Goal: Task Accomplishment & Management: Use online tool/utility

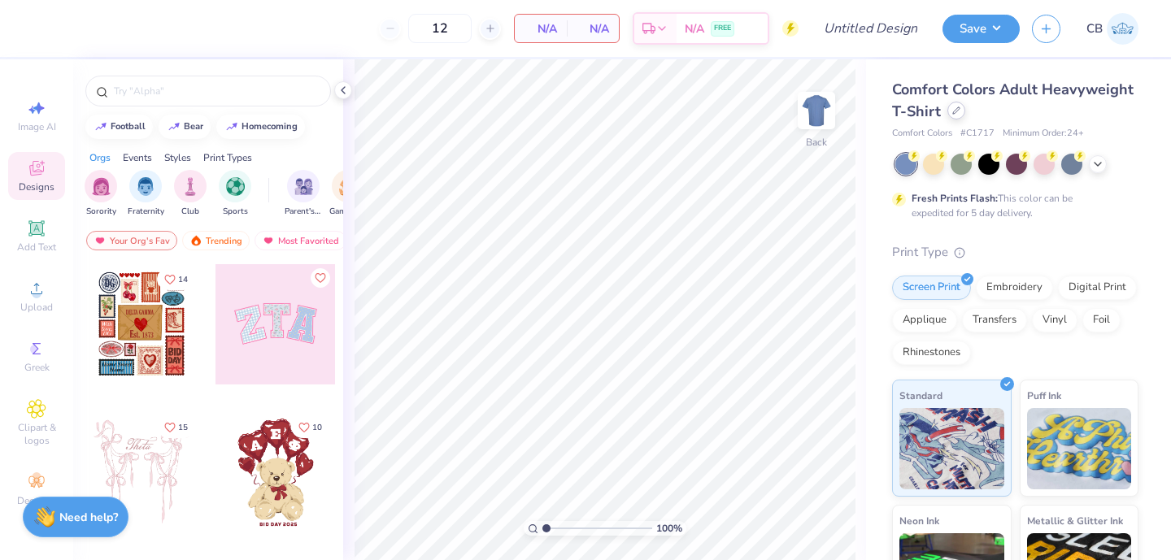
click at [958, 115] on div at bounding box center [956, 111] width 18 height 18
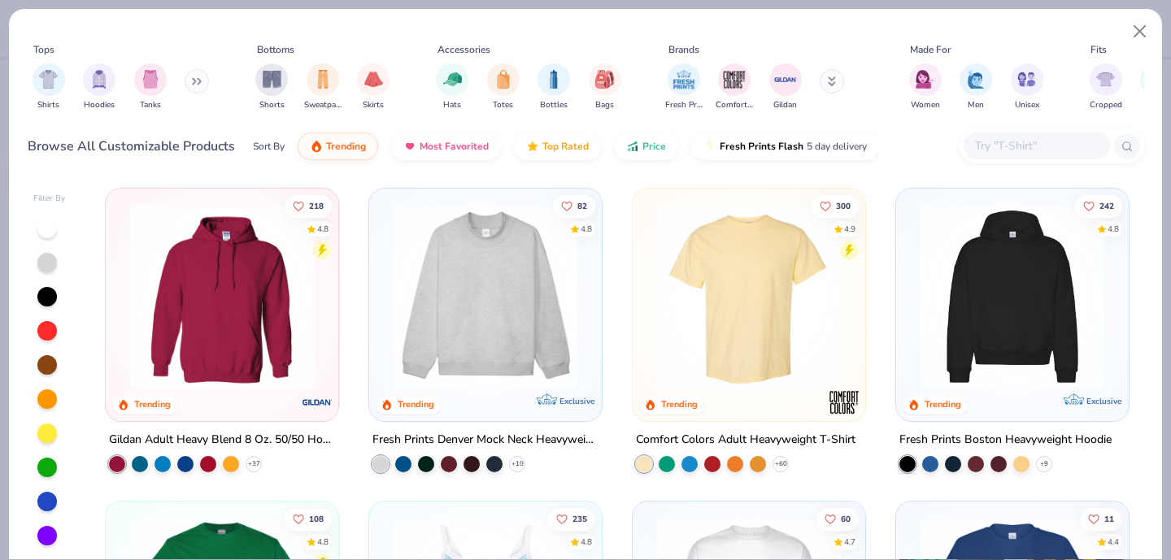
click at [1013, 150] on input "text" at bounding box center [1035, 146] width 125 height 19
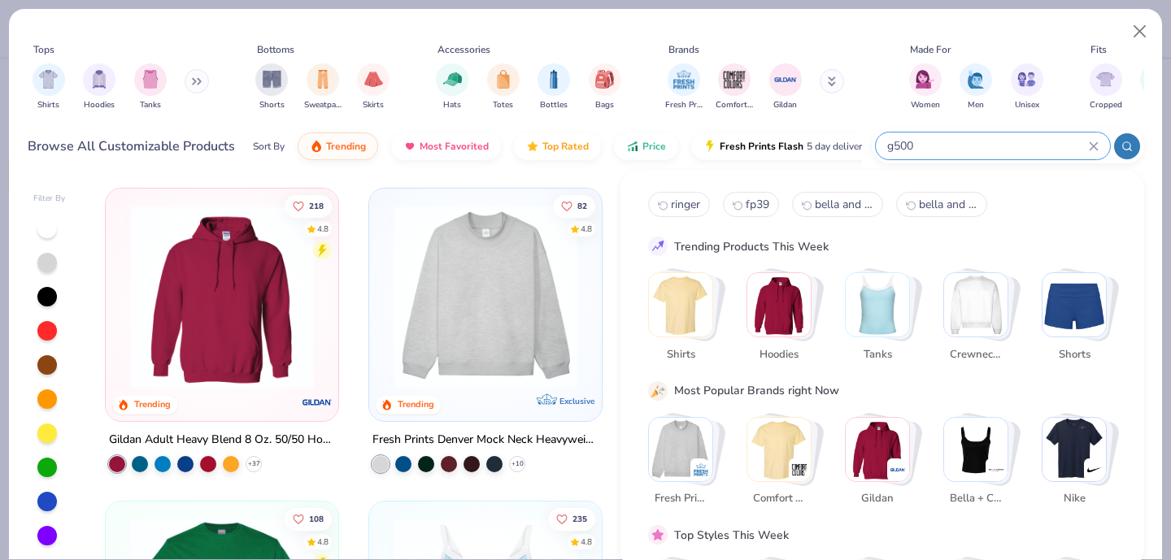
type input "g500"
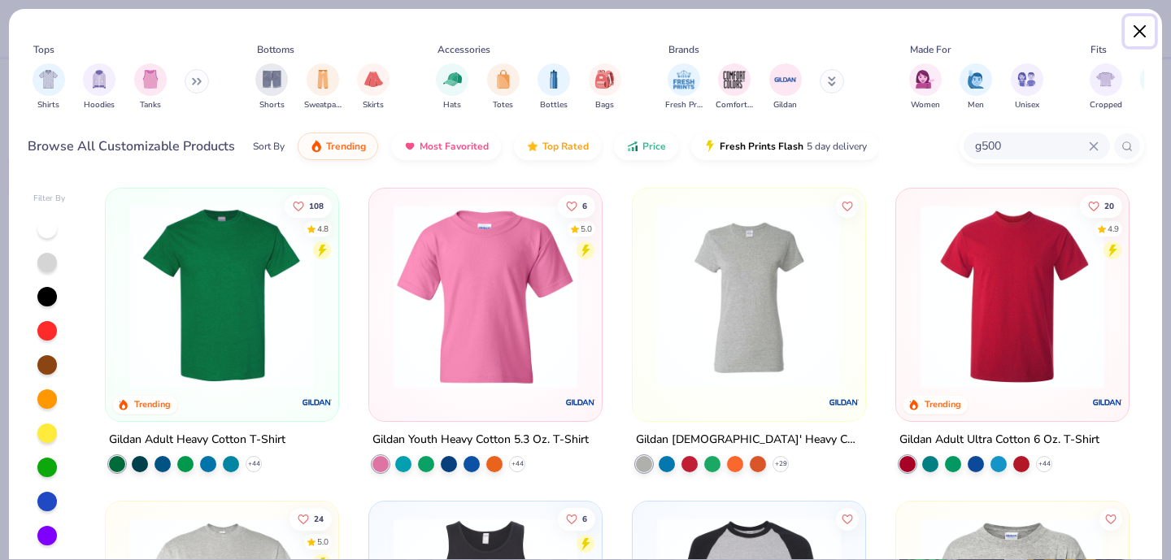
click at [1135, 41] on button "Close" at bounding box center [1140, 31] width 31 height 31
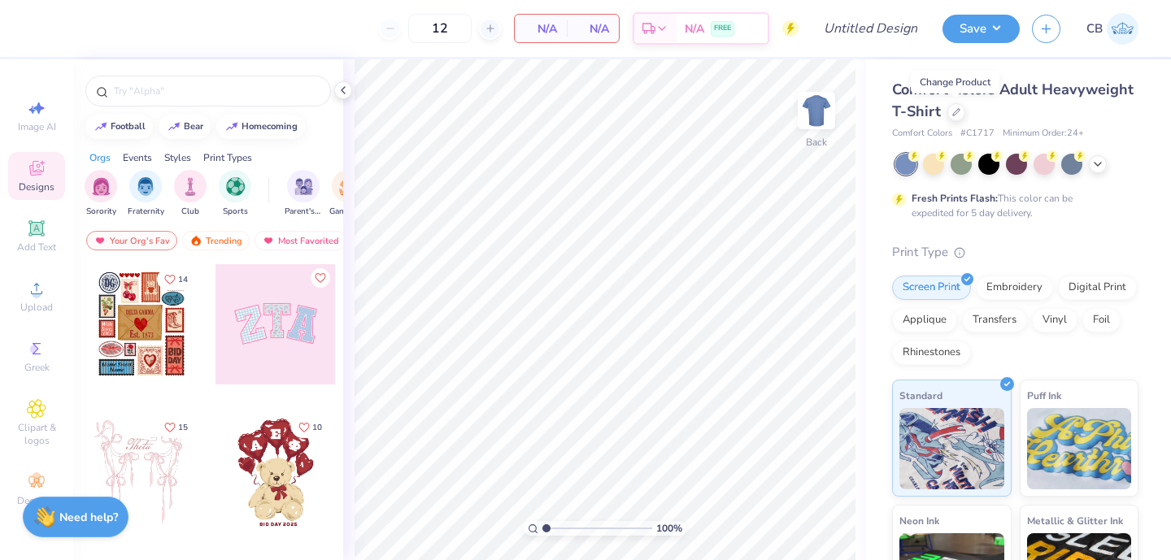
click at [1034, 89] on span "Comfort Colors Adult Heavyweight T-Shirt" at bounding box center [1013, 100] width 242 height 41
click at [957, 111] on icon at bounding box center [956, 111] width 8 height 8
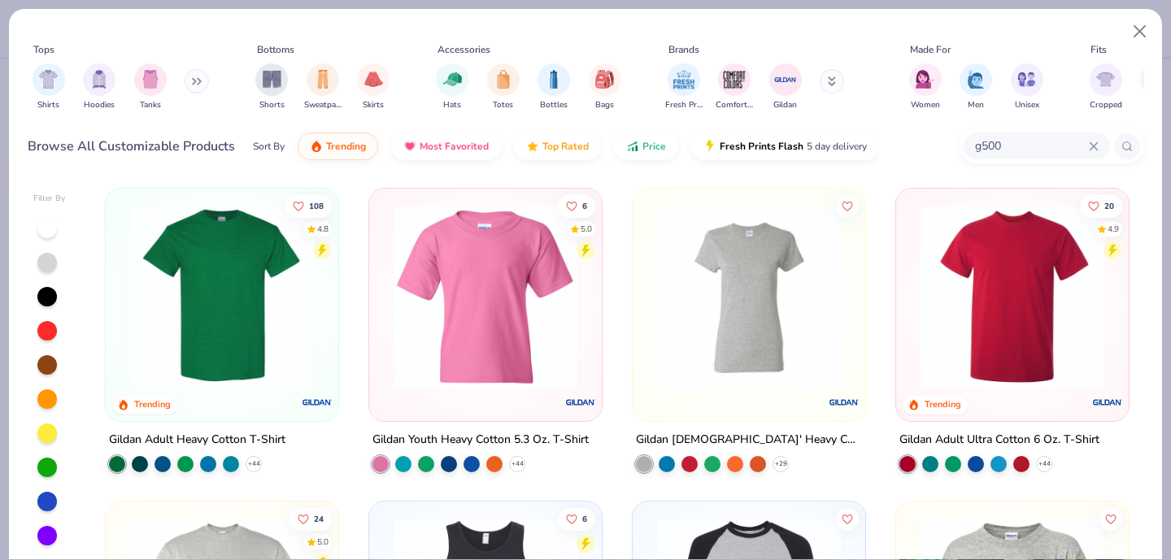
click at [381, 314] on div at bounding box center [485, 293] width 216 height 192
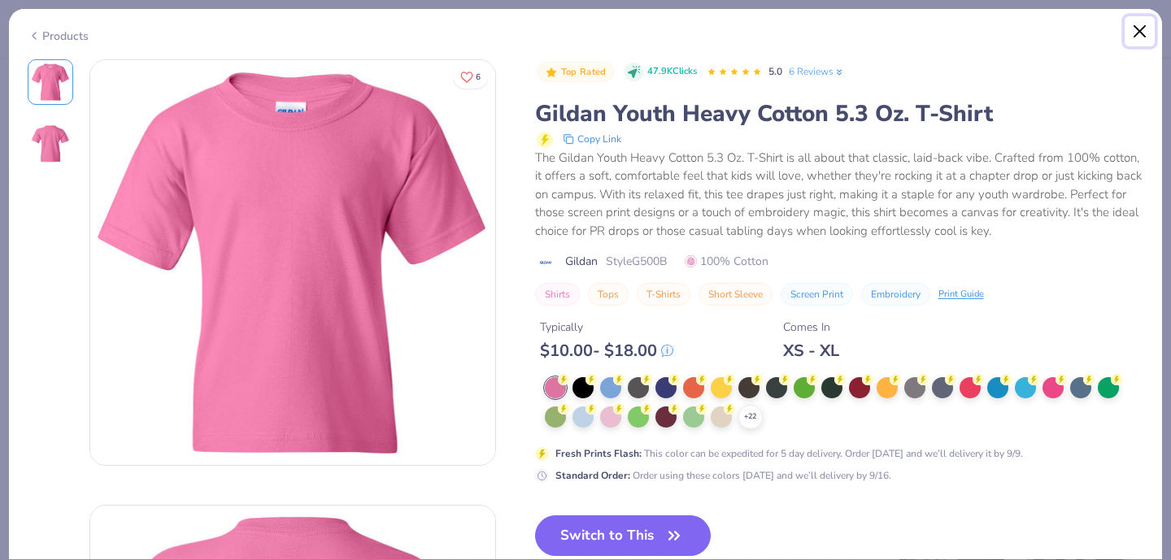
click at [1135, 33] on button "Close" at bounding box center [1140, 31] width 31 height 31
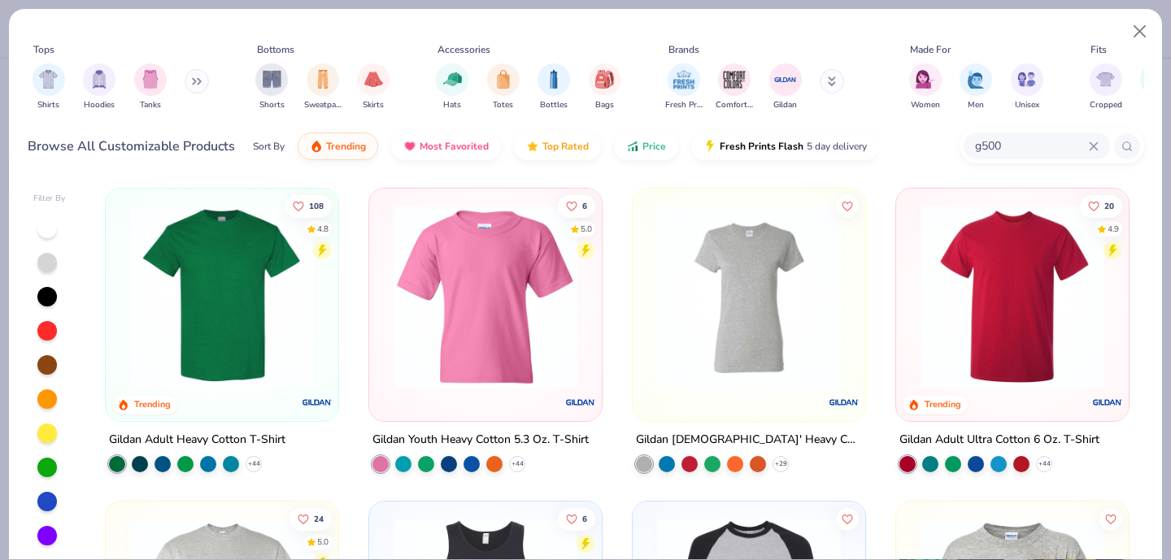
click at [1016, 282] on img at bounding box center [1012, 297] width 200 height 184
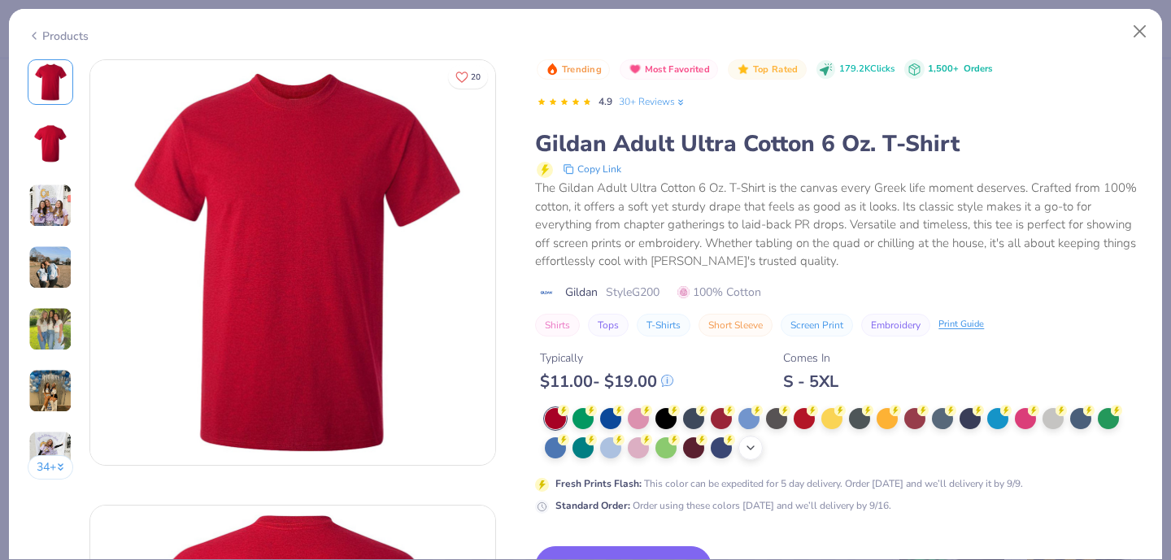
click at [753, 449] on icon at bounding box center [750, 448] width 13 height 13
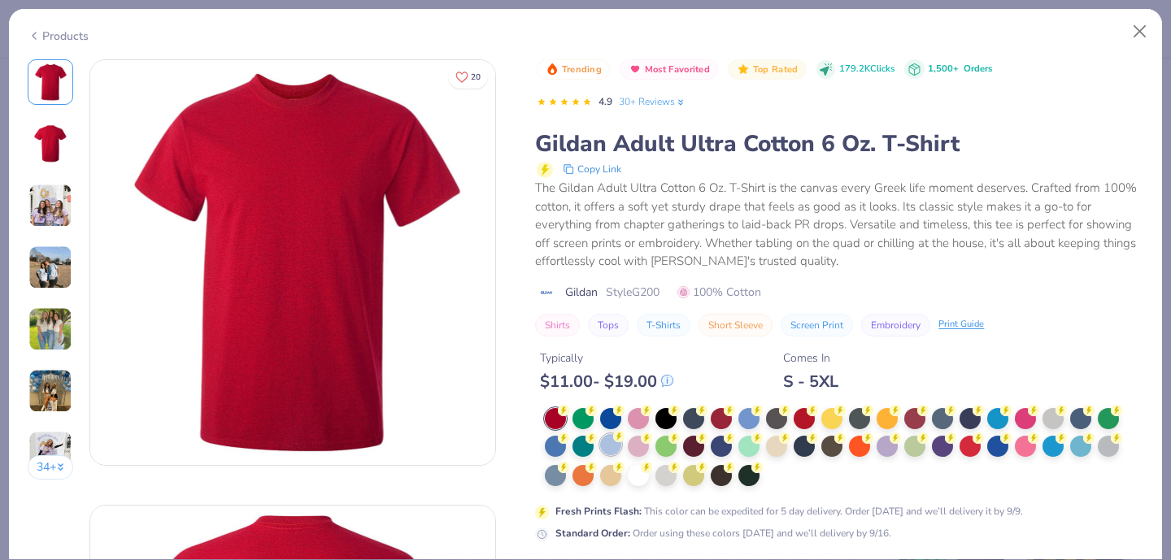
click at [619, 446] on div at bounding box center [610, 444] width 21 height 21
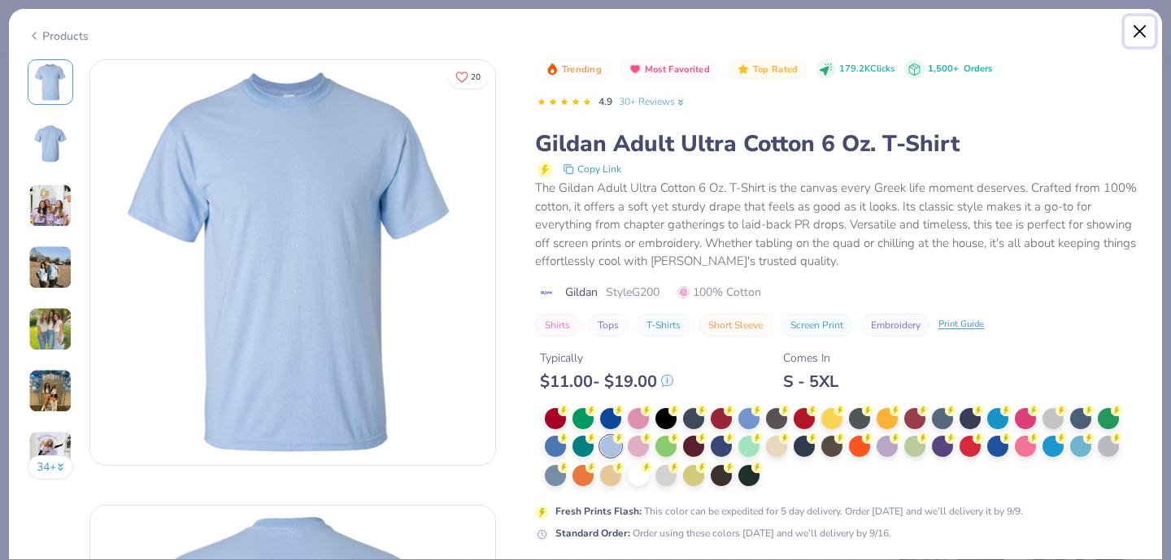
click at [1148, 41] on button "Close" at bounding box center [1140, 31] width 31 height 31
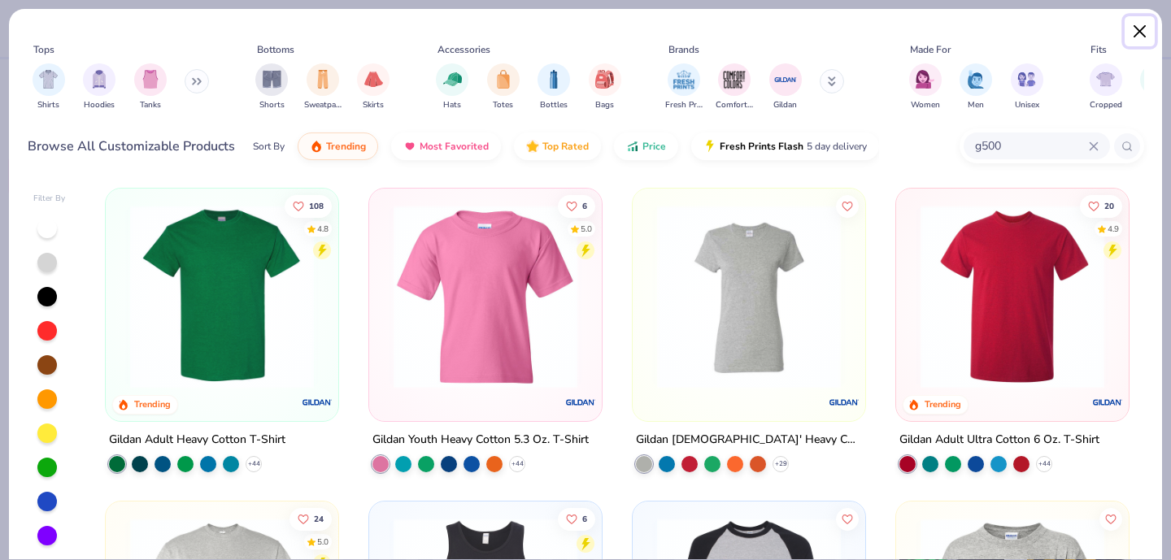
click at [1146, 36] on button "Close" at bounding box center [1140, 31] width 31 height 31
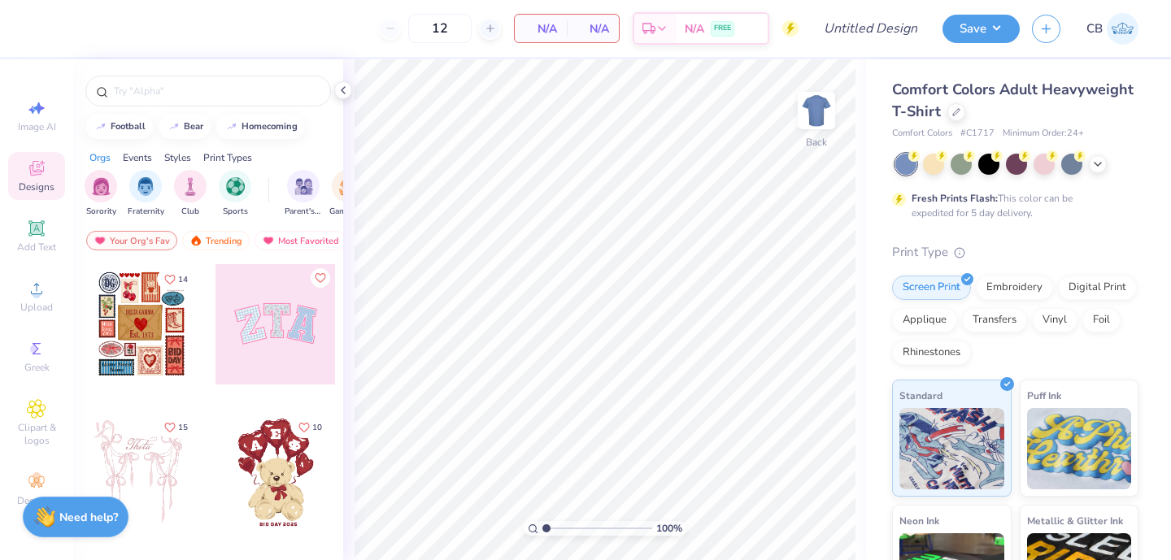
drag, startPoint x: 459, startPoint y: 30, endPoint x: 394, endPoint y: 30, distance: 65.1
click at [394, 30] on div "12" at bounding box center [440, 28] width 122 height 29
type input "130"
click at [224, 40] on div "130 N/A Per Item N/A Total Est. Delivery N/A FREE" at bounding box center [422, 28] width 754 height 57
click at [956, 114] on icon at bounding box center [956, 111] width 8 height 8
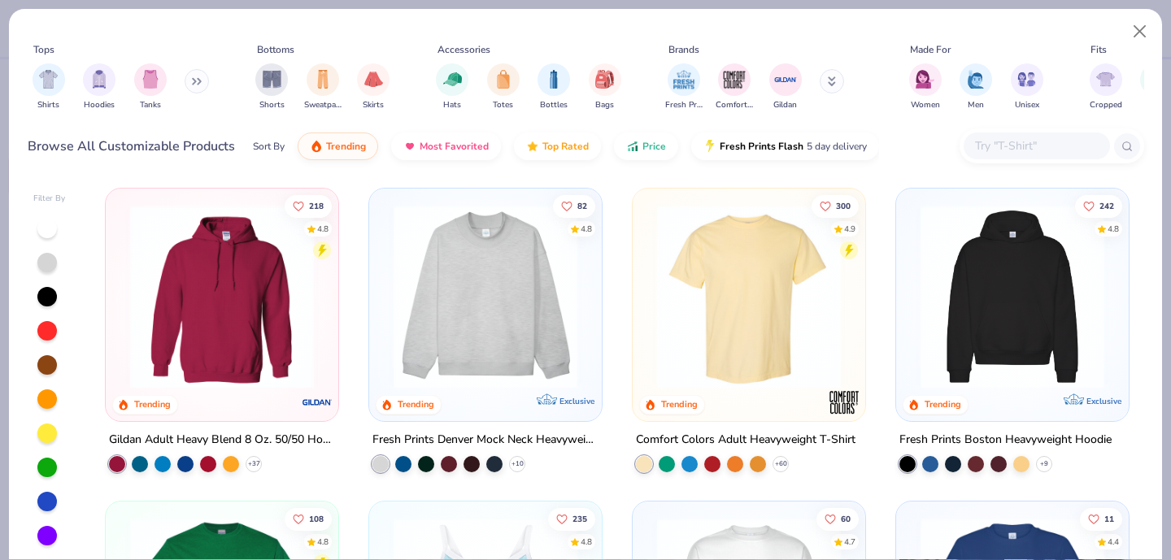
click at [994, 145] on input "text" at bounding box center [1035, 146] width 125 height 19
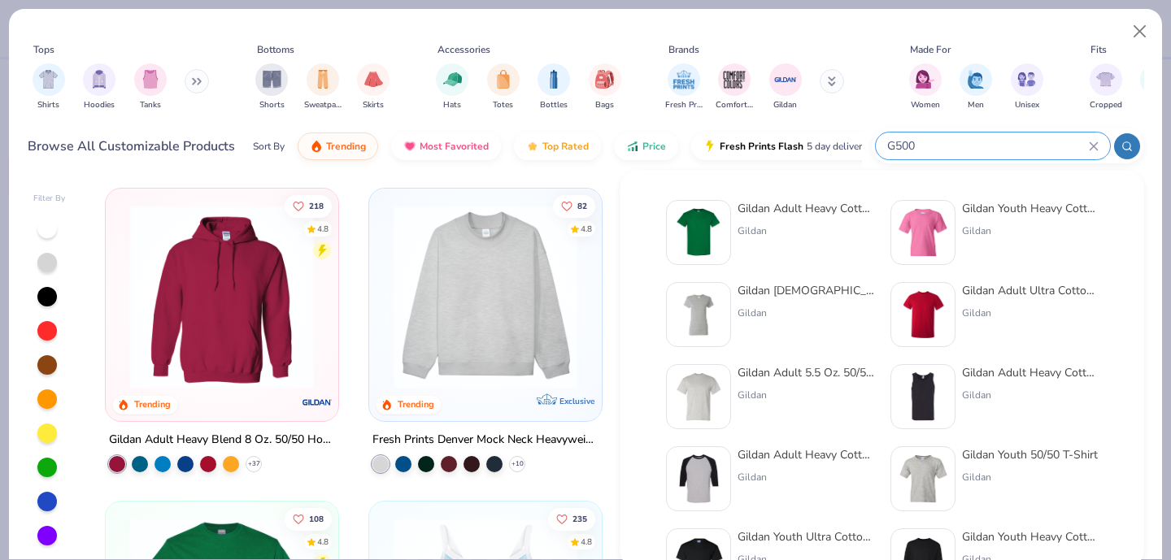
type input "G500"
click at [715, 226] on img at bounding box center [698, 232] width 50 height 50
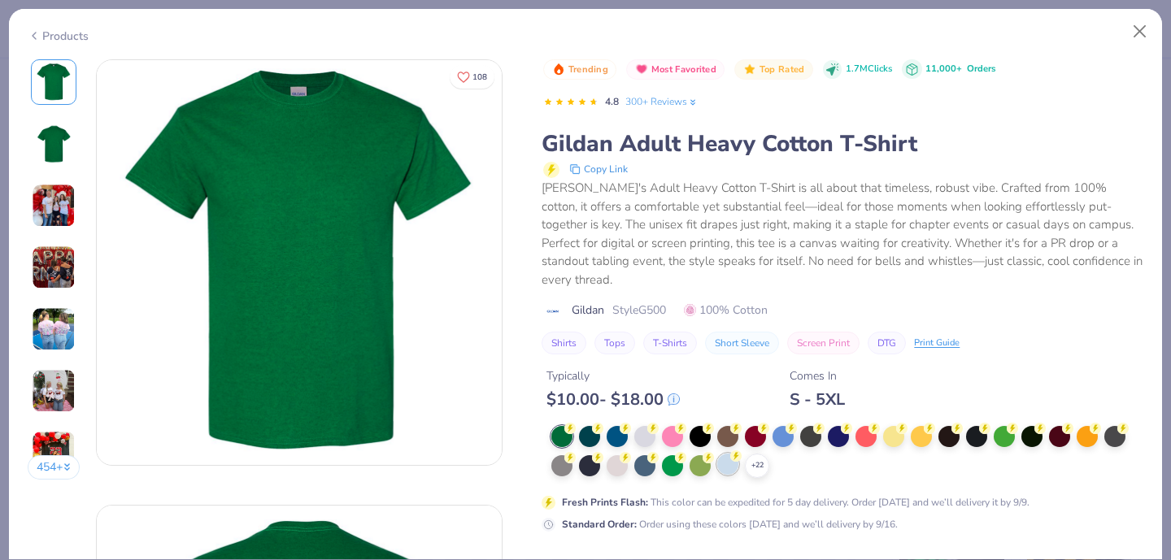
click at [734, 454] on div at bounding box center [727, 464] width 21 height 21
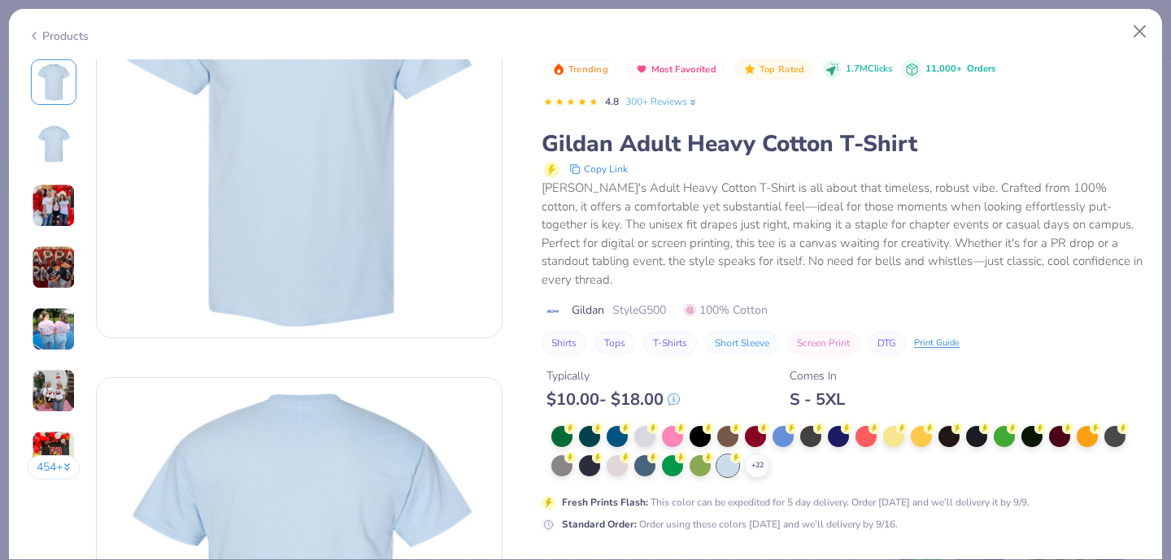
scroll to position [142, 0]
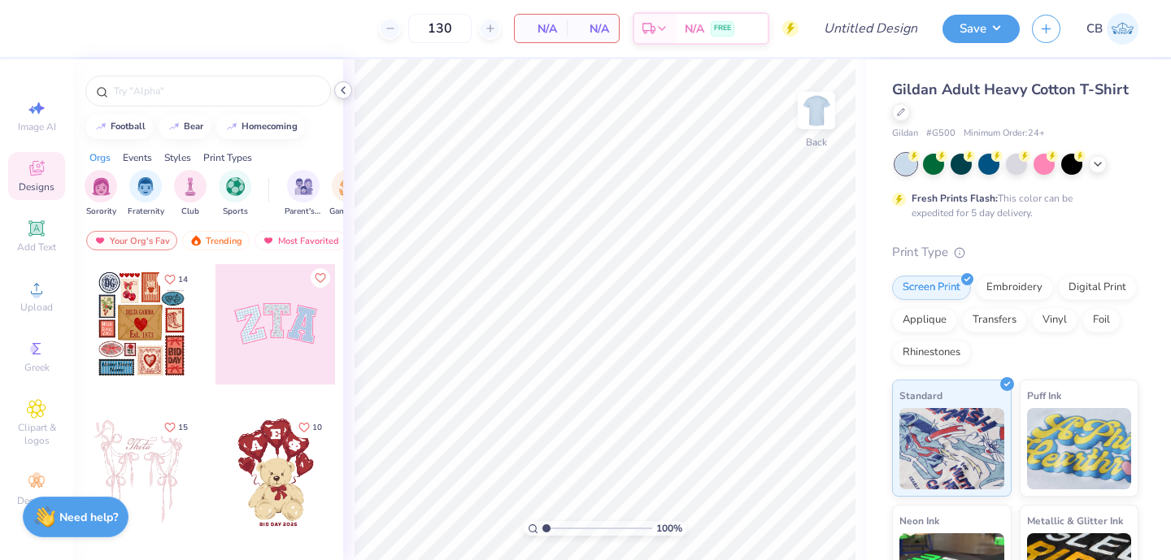
click at [340, 84] on icon at bounding box center [343, 90] width 13 height 13
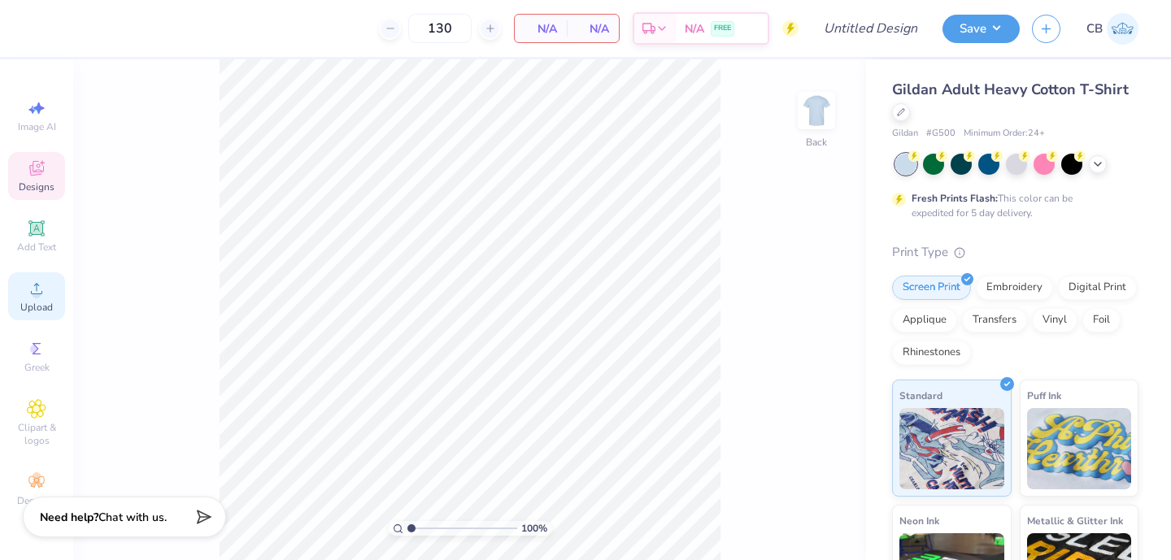
click at [41, 301] on span "Upload" at bounding box center [36, 307] width 33 height 13
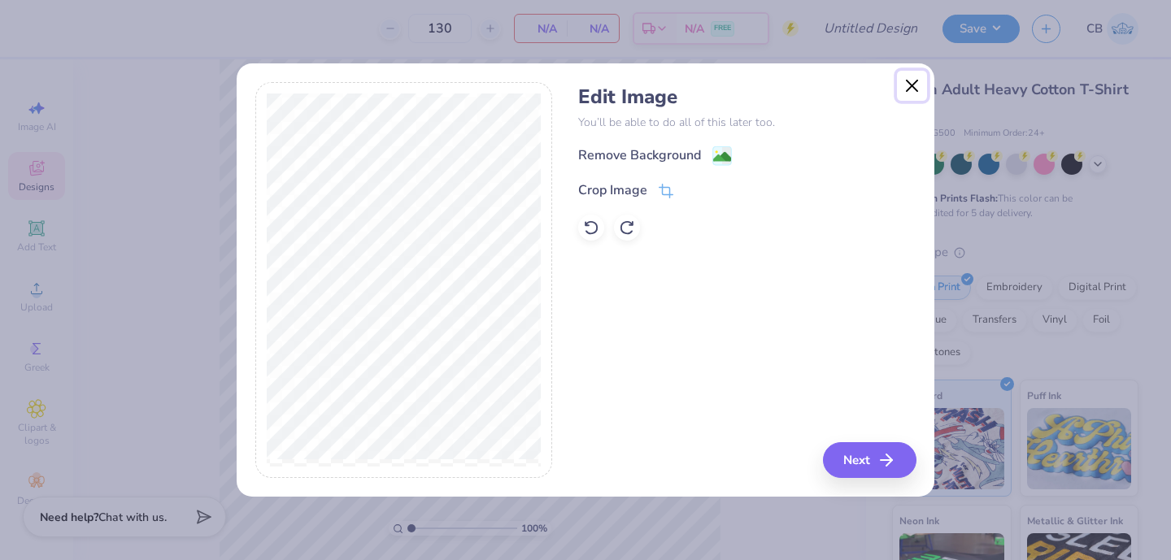
click at [913, 88] on button "Close" at bounding box center [912, 86] width 31 height 31
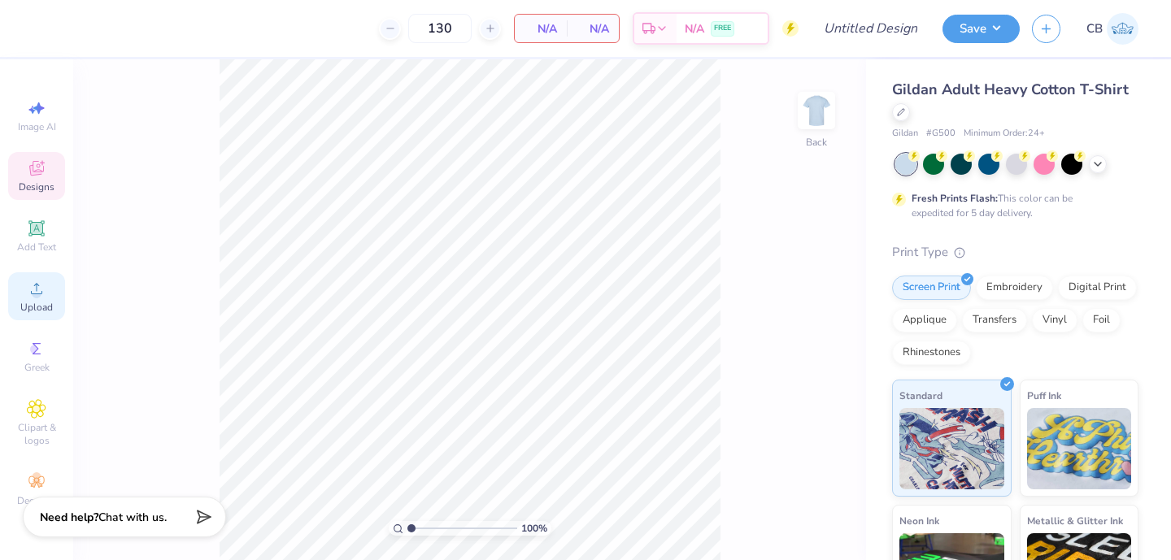
click at [34, 301] on span "Upload" at bounding box center [36, 307] width 33 height 13
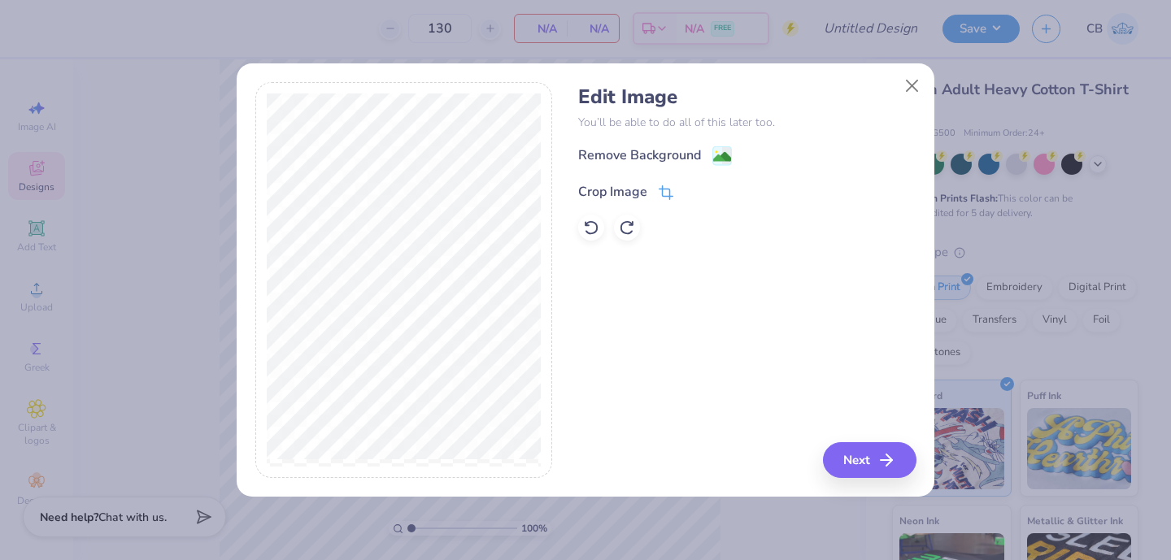
click at [657, 195] on div "Crop Image" at bounding box center [625, 192] width 95 height 20
click at [693, 191] on icon at bounding box center [694, 190] width 10 height 10
click at [845, 453] on button "Next" at bounding box center [872, 460] width 94 height 36
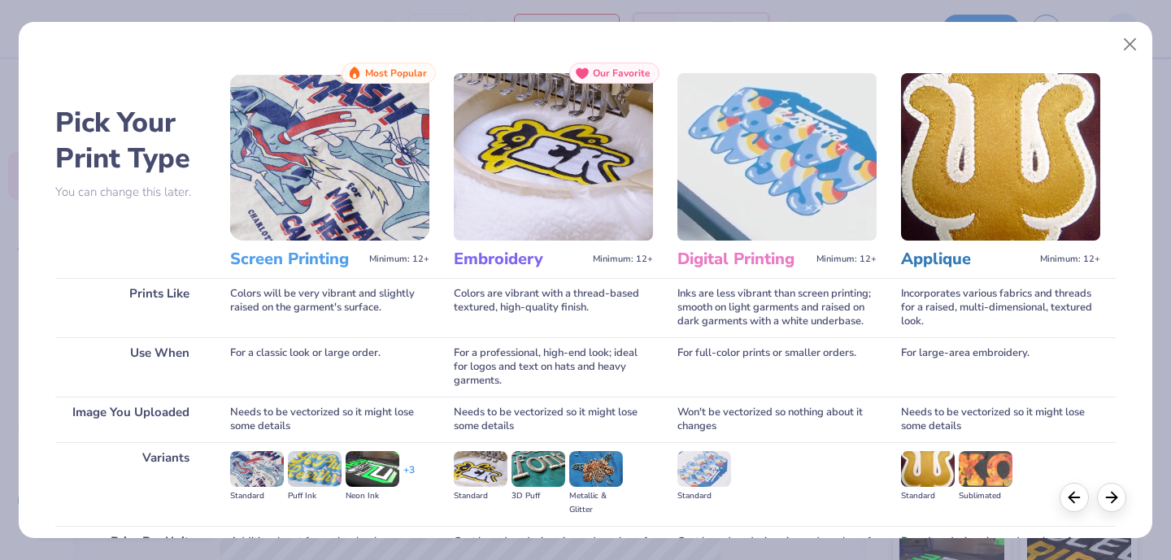
scroll to position [169, 0]
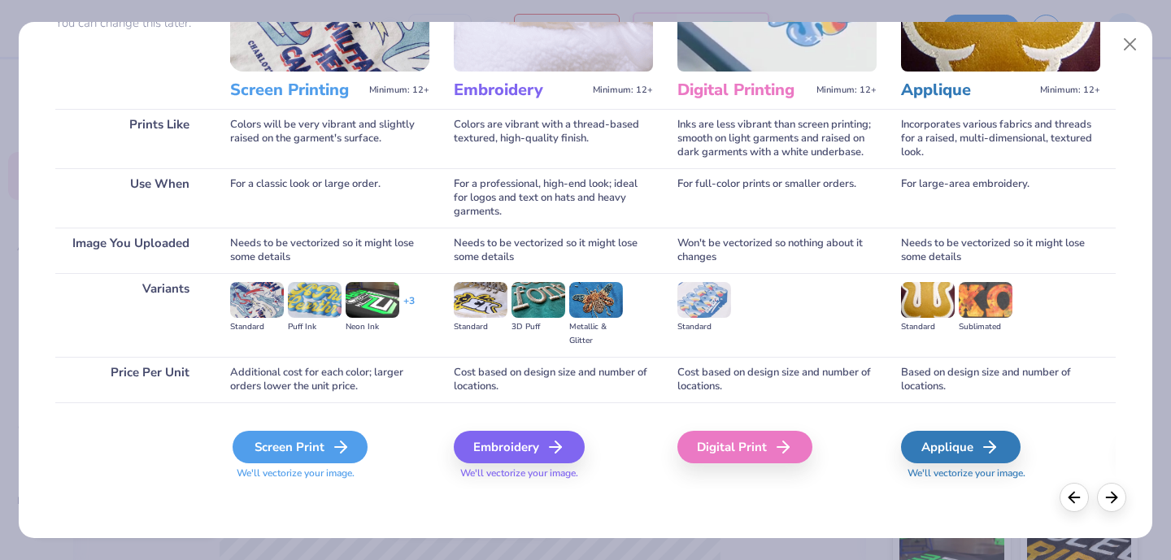
click at [259, 448] on div "Screen Print" at bounding box center [300, 447] width 135 height 33
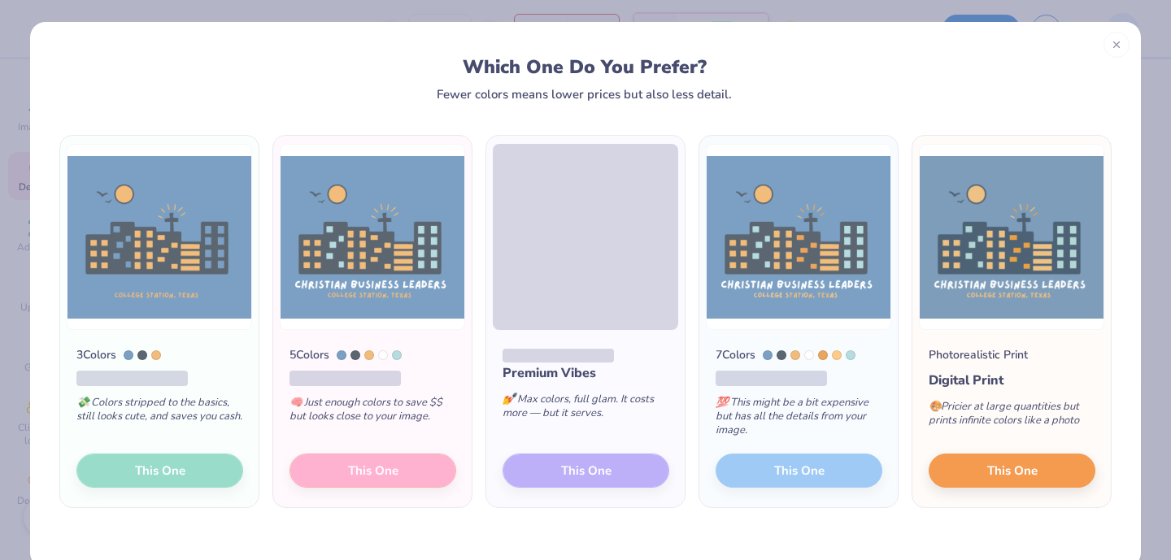
scroll to position [30, 0]
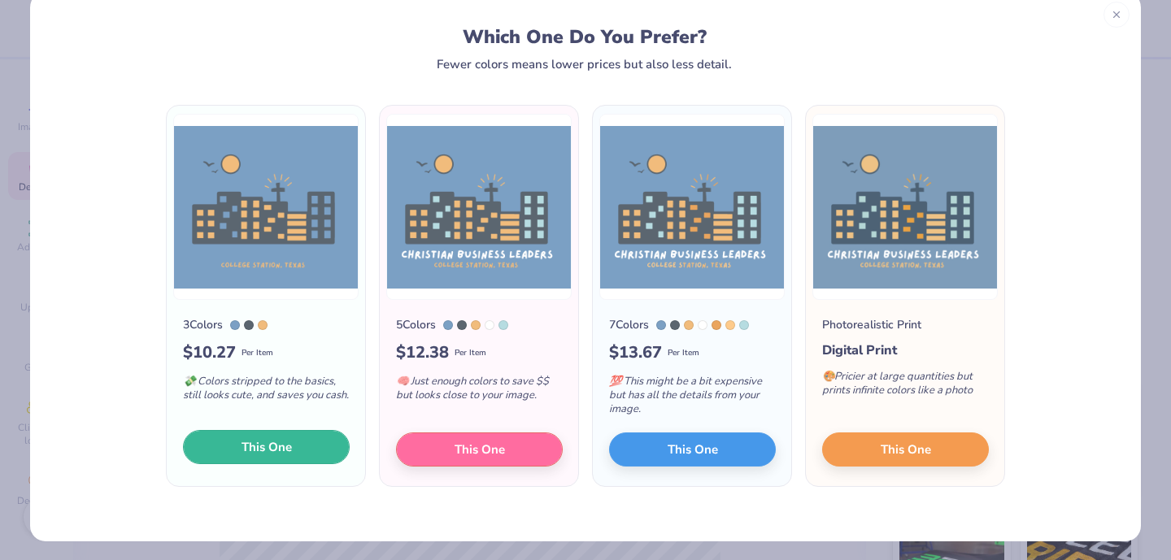
click at [320, 454] on button "This One" at bounding box center [266, 447] width 167 height 34
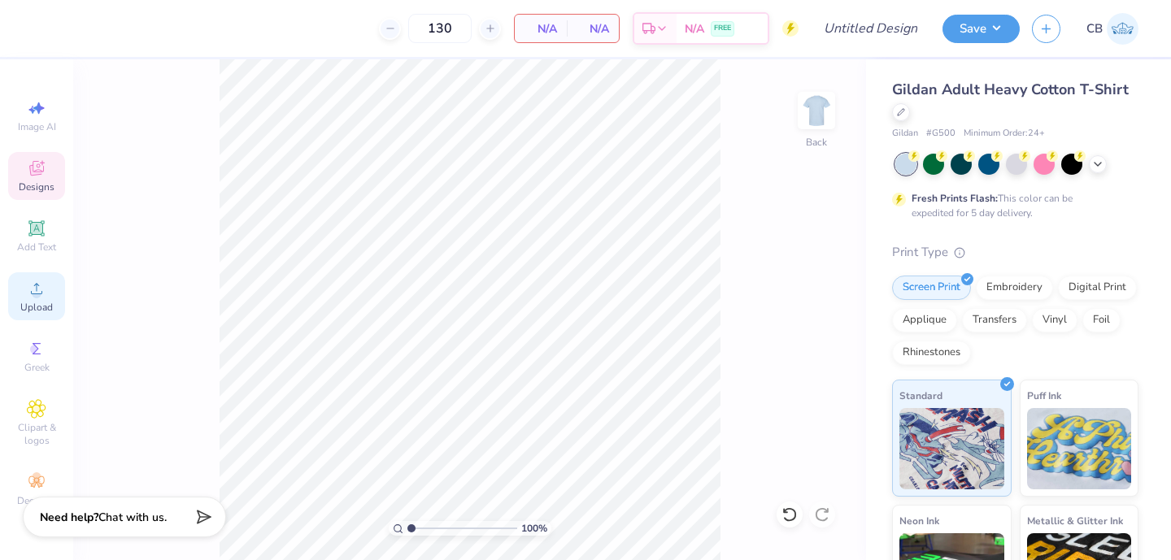
click at [30, 303] on span "Upload" at bounding box center [36, 307] width 33 height 13
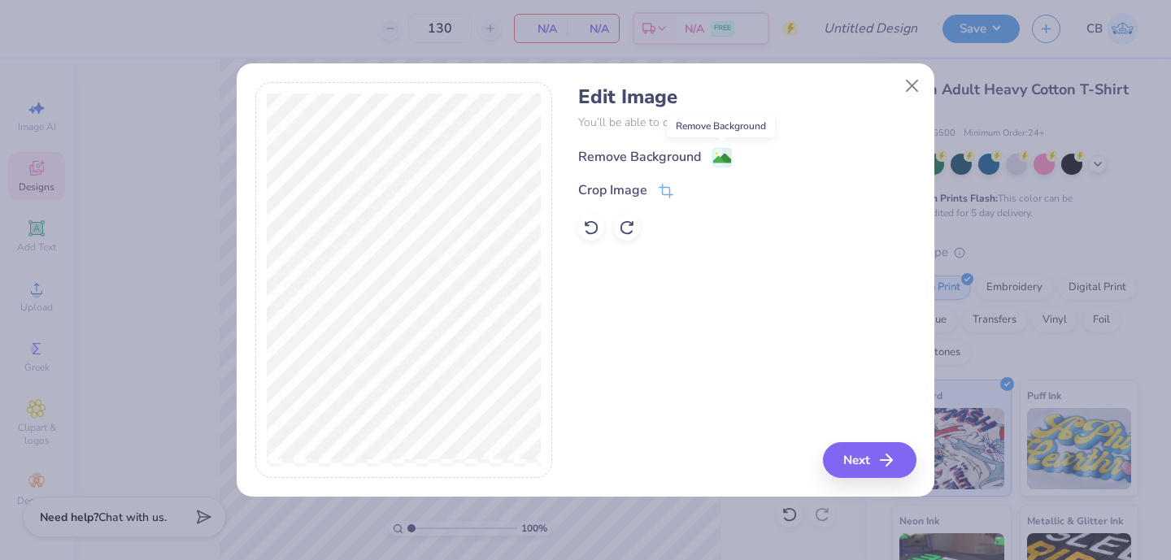
click at [721, 161] on image at bounding box center [722, 159] width 18 height 18
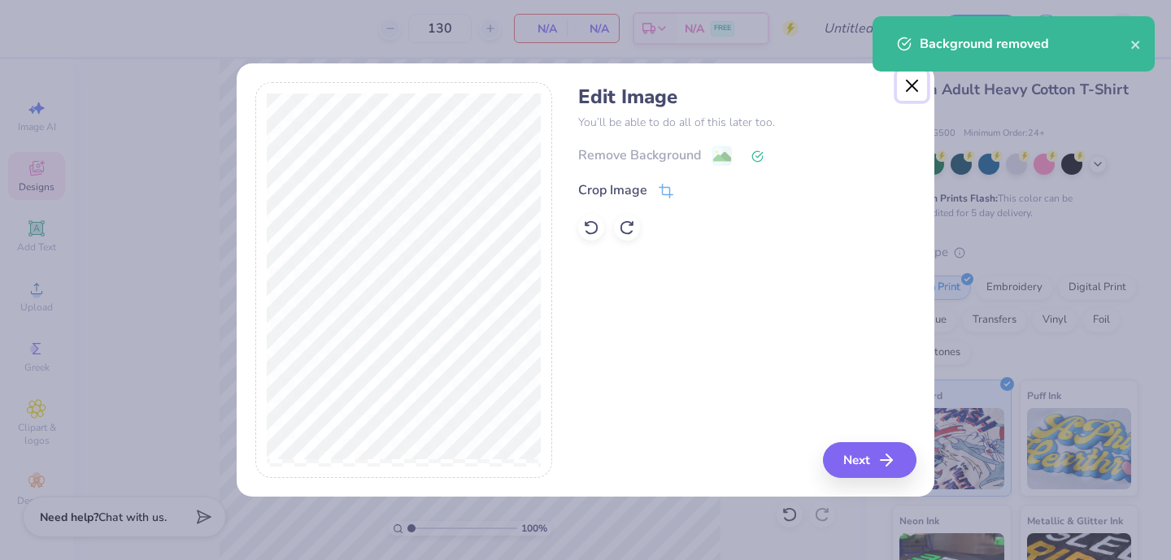
click at [915, 94] on button "Close" at bounding box center [912, 86] width 31 height 31
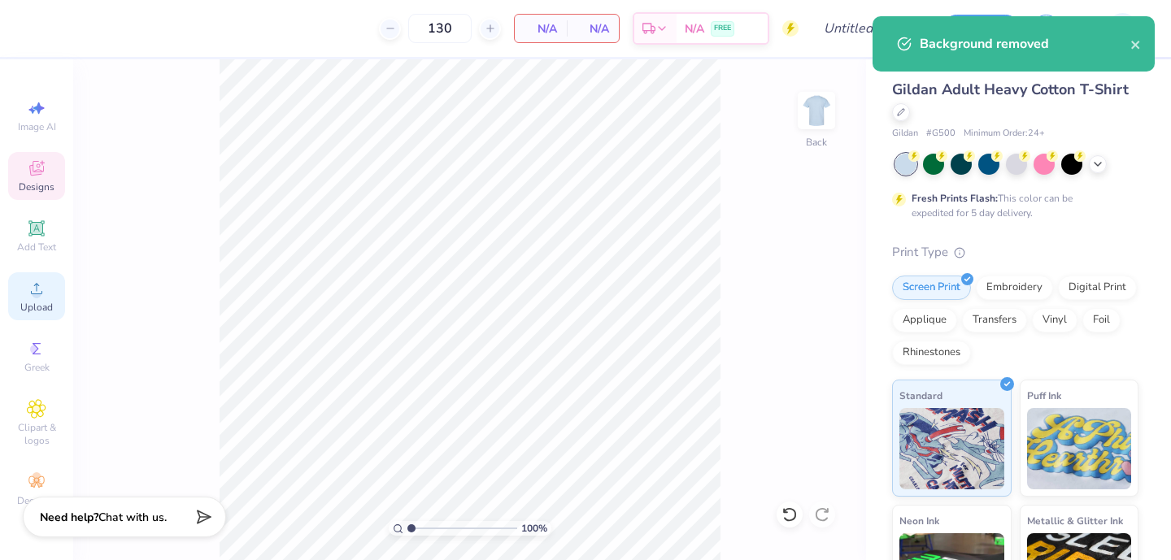
click at [24, 303] on span "Upload" at bounding box center [36, 307] width 33 height 13
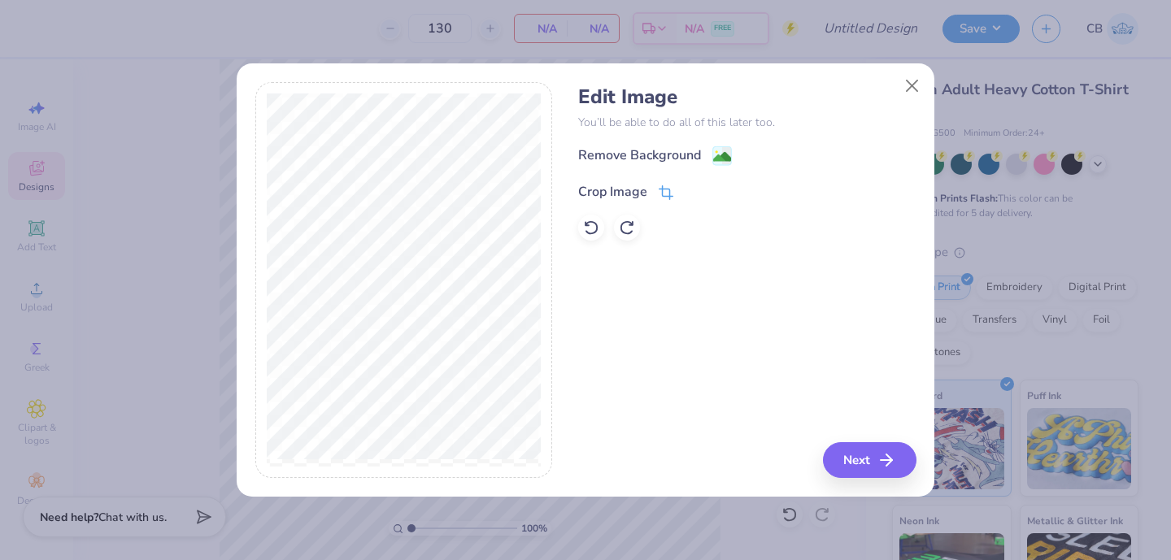
click at [659, 186] on icon at bounding box center [666, 192] width 15 height 15
click at [694, 194] on icon at bounding box center [694, 190] width 10 height 10
click at [695, 156] on div "Remove Background" at bounding box center [639, 157] width 123 height 20
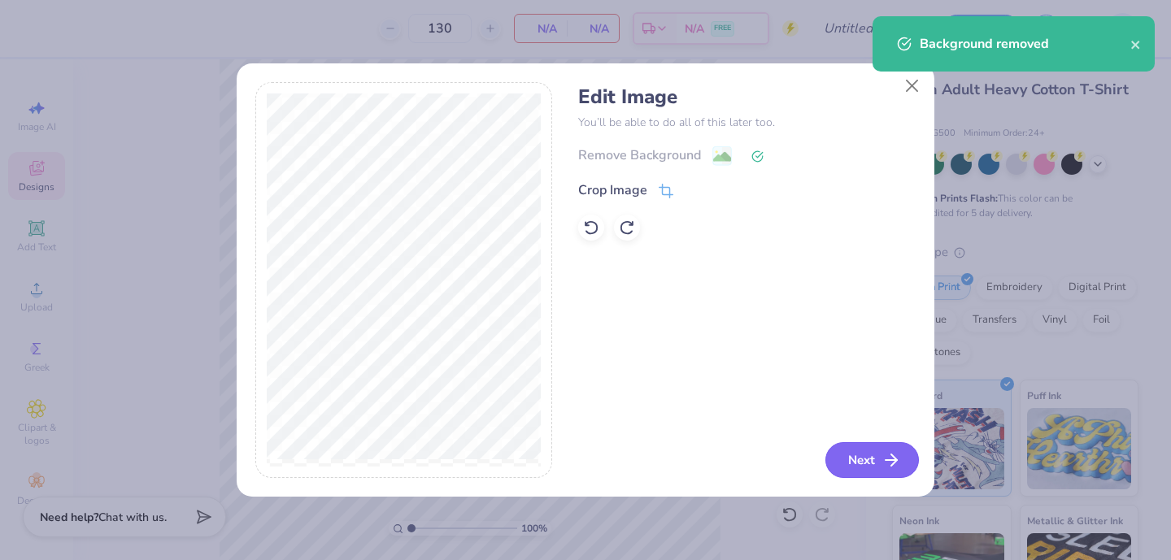
click at [852, 457] on button "Next" at bounding box center [872, 460] width 94 height 36
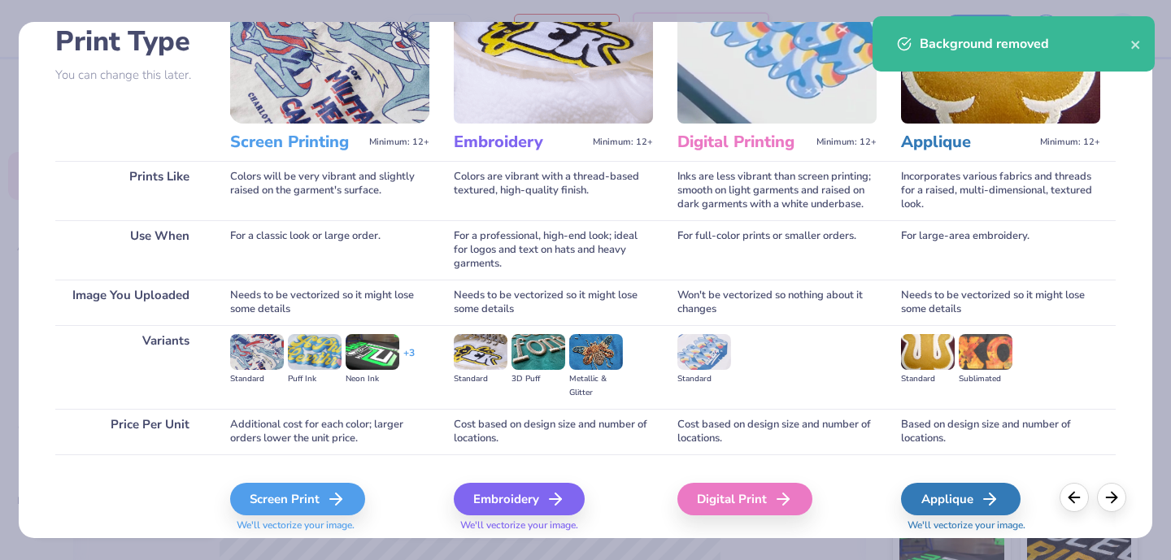
scroll to position [169, 0]
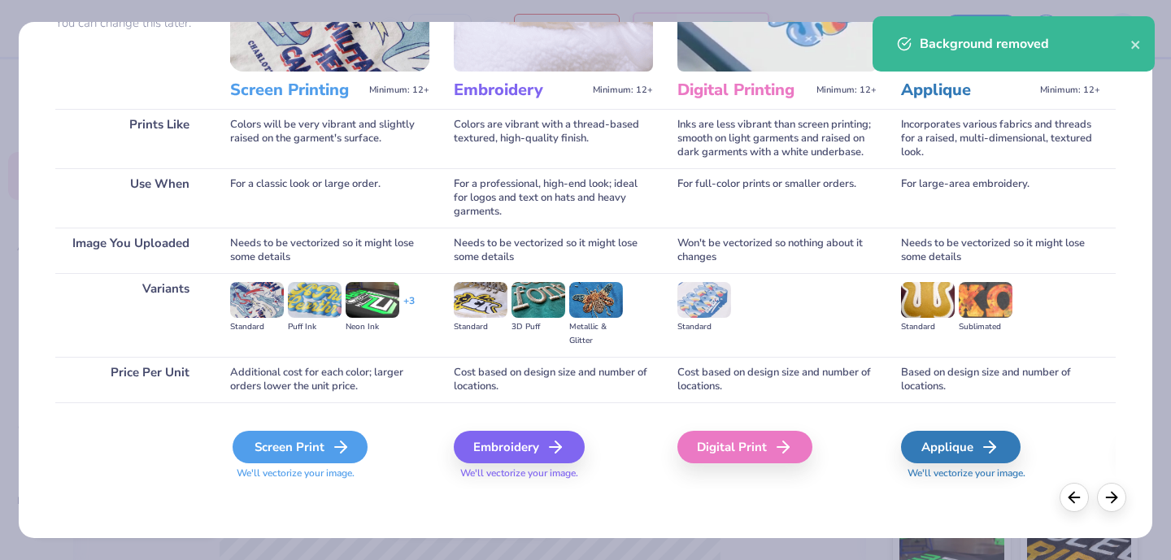
click at [298, 442] on div "Screen Print" at bounding box center [300, 447] width 135 height 33
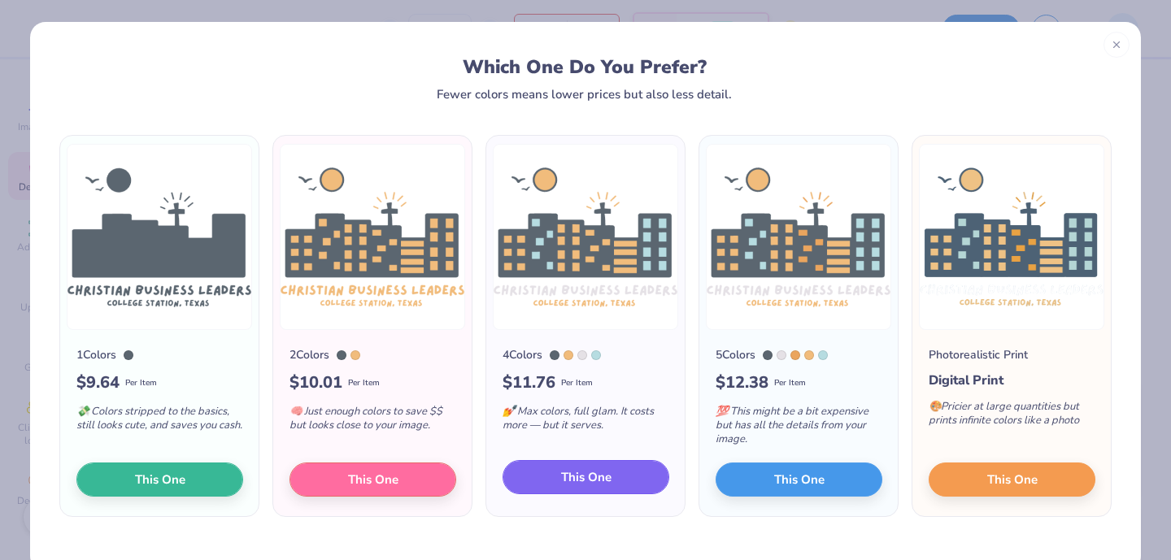
click at [558, 475] on button "This One" at bounding box center [586, 477] width 167 height 34
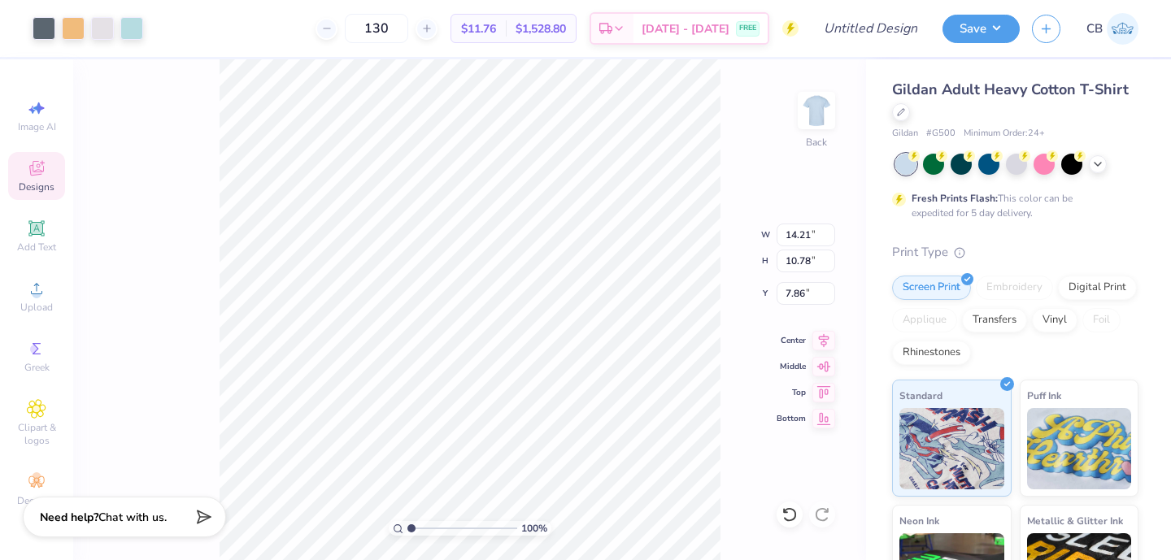
type input "10.35"
type input "7.85"
type input "3.00"
click at [103, 31] on div at bounding box center [102, 26] width 23 height 23
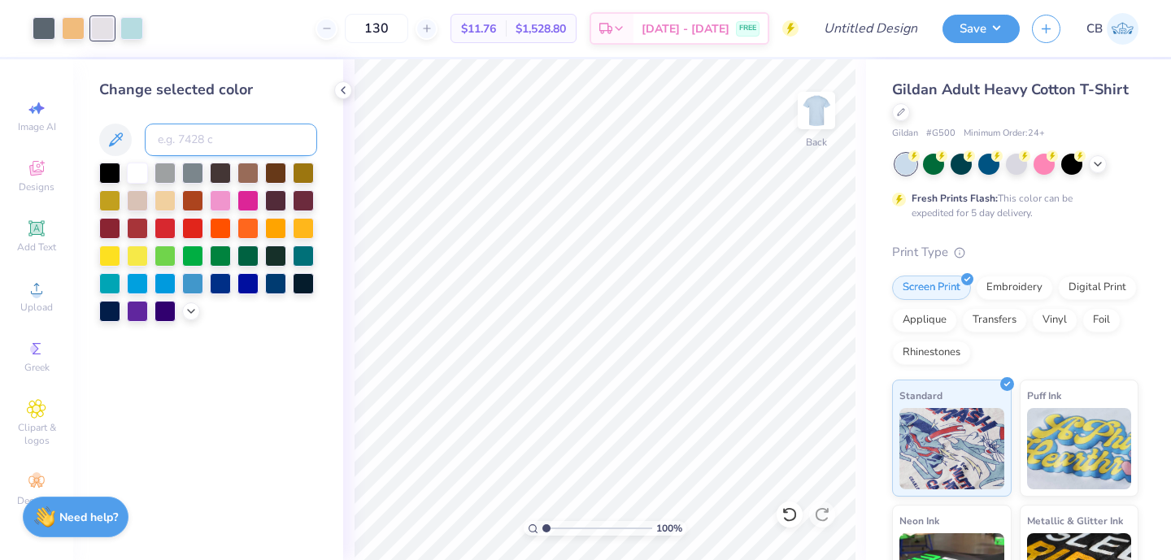
click at [176, 124] on input at bounding box center [231, 140] width 172 height 33
type input "156"
click at [334, 89] on div at bounding box center [343, 90] width 18 height 18
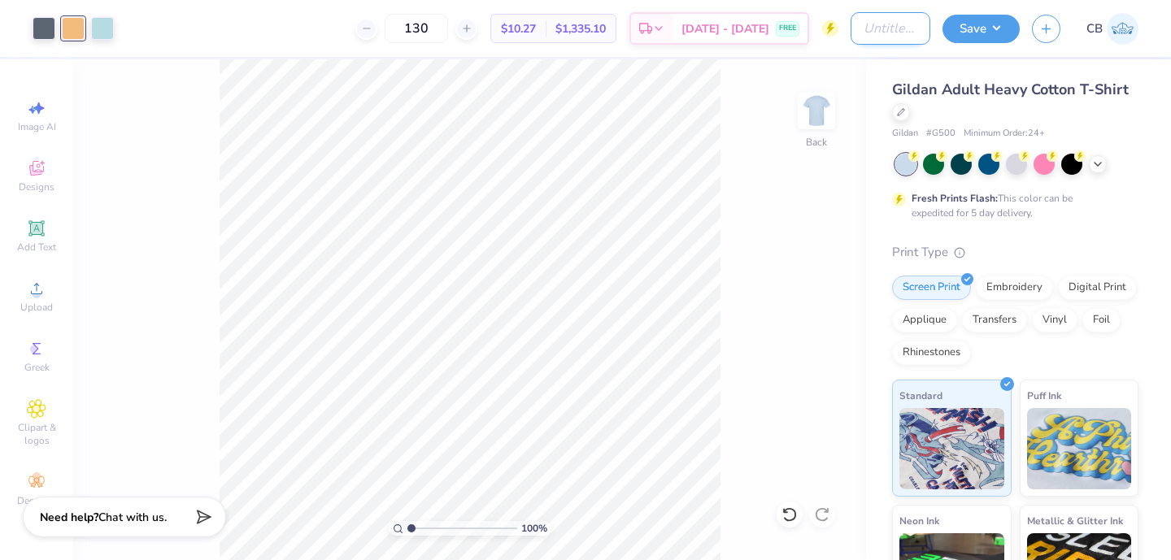
click at [879, 24] on input "Design Title" at bounding box center [891, 28] width 80 height 33
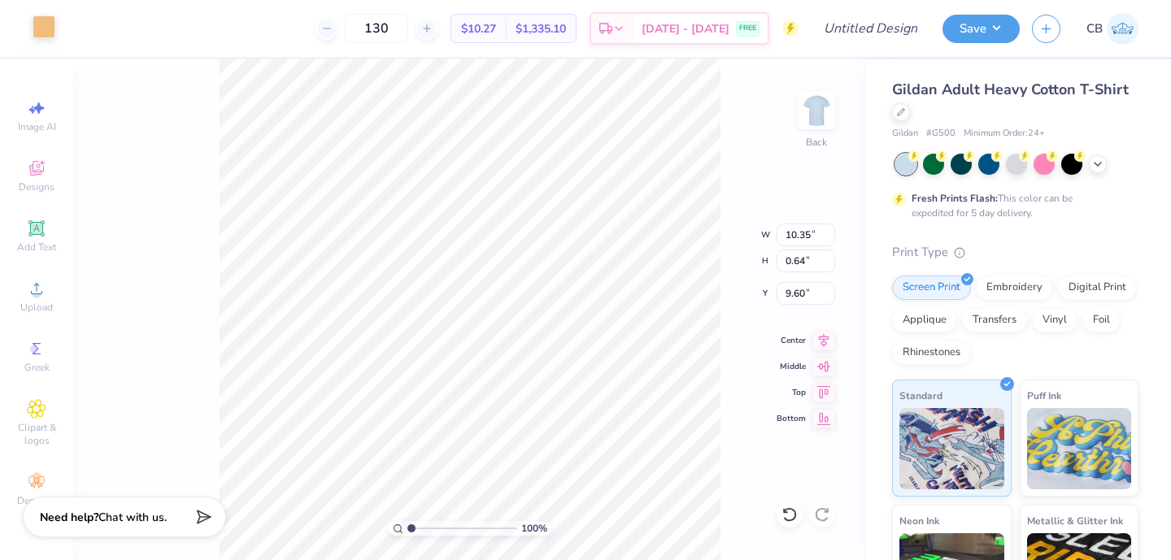
click at [50, 25] on div at bounding box center [44, 26] width 23 height 23
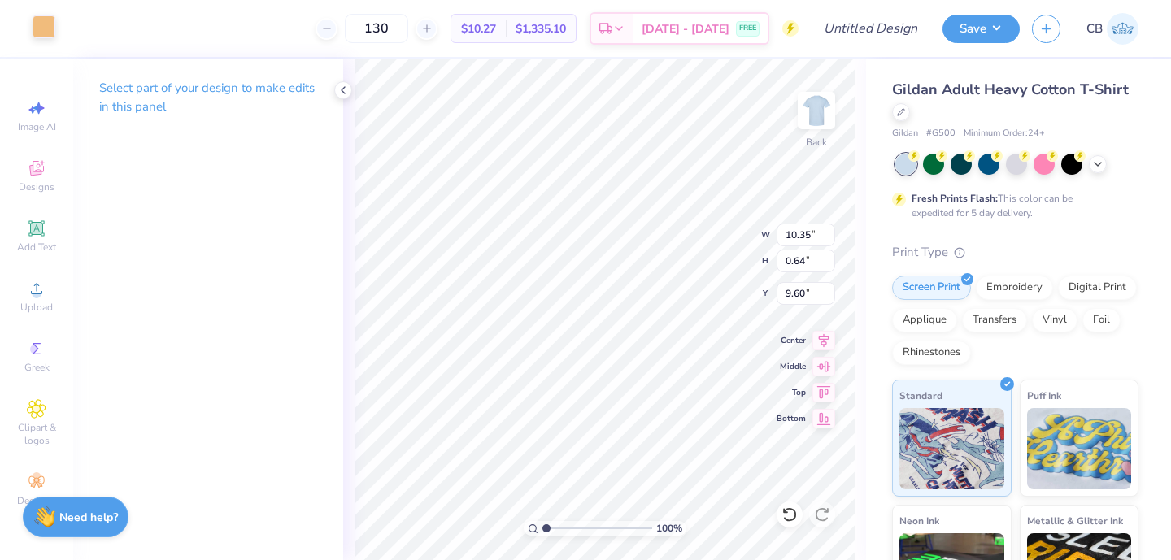
click at [46, 33] on div at bounding box center [44, 26] width 23 height 23
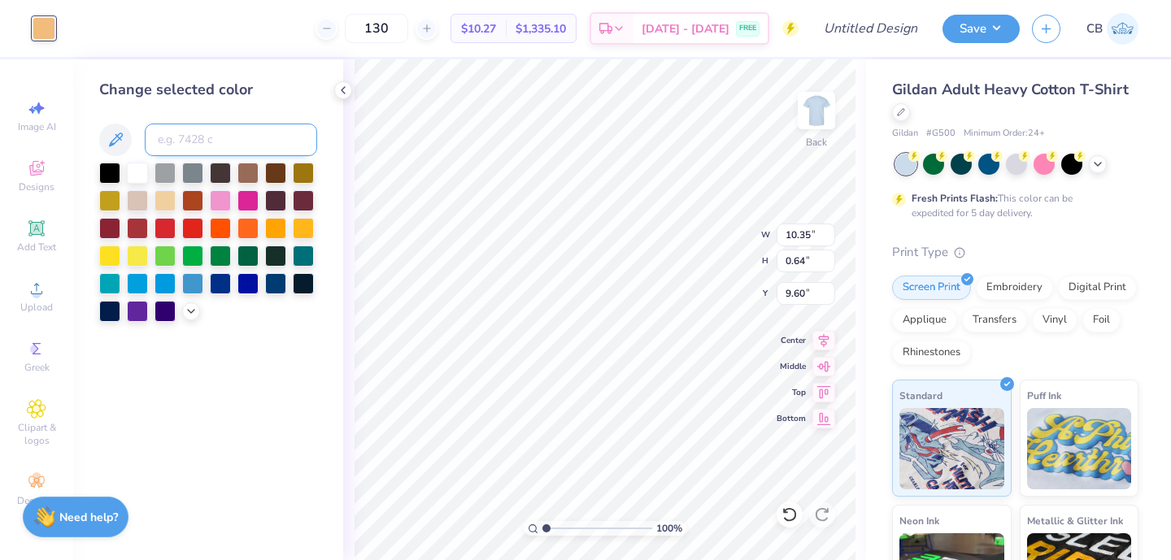
click at [179, 142] on input at bounding box center [231, 140] width 172 height 33
type input "431"
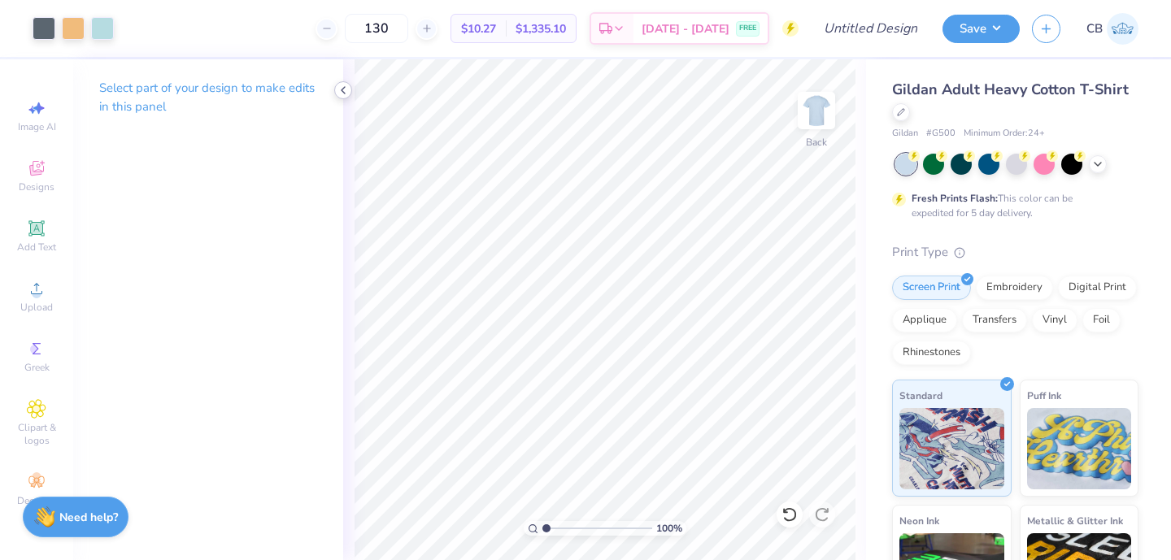
click at [338, 87] on icon at bounding box center [343, 90] width 13 height 13
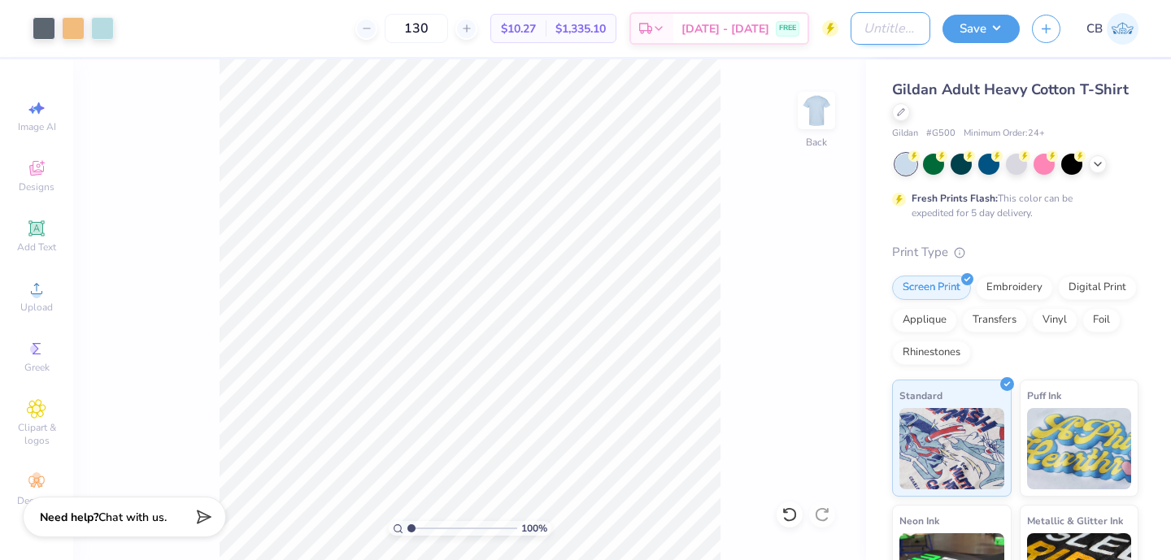
click at [851, 26] on input "Design Title" at bounding box center [891, 28] width 80 height 33
click at [978, 18] on button "Save" at bounding box center [981, 26] width 77 height 28
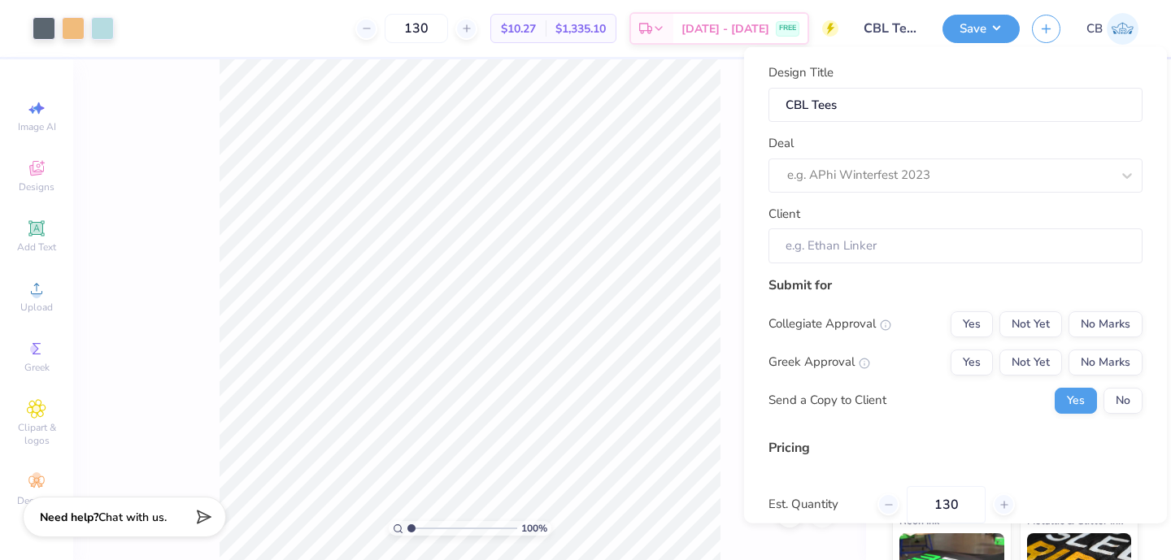
click at [918, 198] on div "Design Title CBL Tees Deal e.g. APhi Winterfest 2023 Client" at bounding box center [956, 163] width 374 height 200
click at [886, 46] on body "Art colors 130 $10.27 Per Item $1,335.10 Total Est. Delivery [DATE] - [DATE] FR…" at bounding box center [585, 280] width 1171 height 560
click at [880, 30] on input "CBL Tees" at bounding box center [891, 28] width 80 height 33
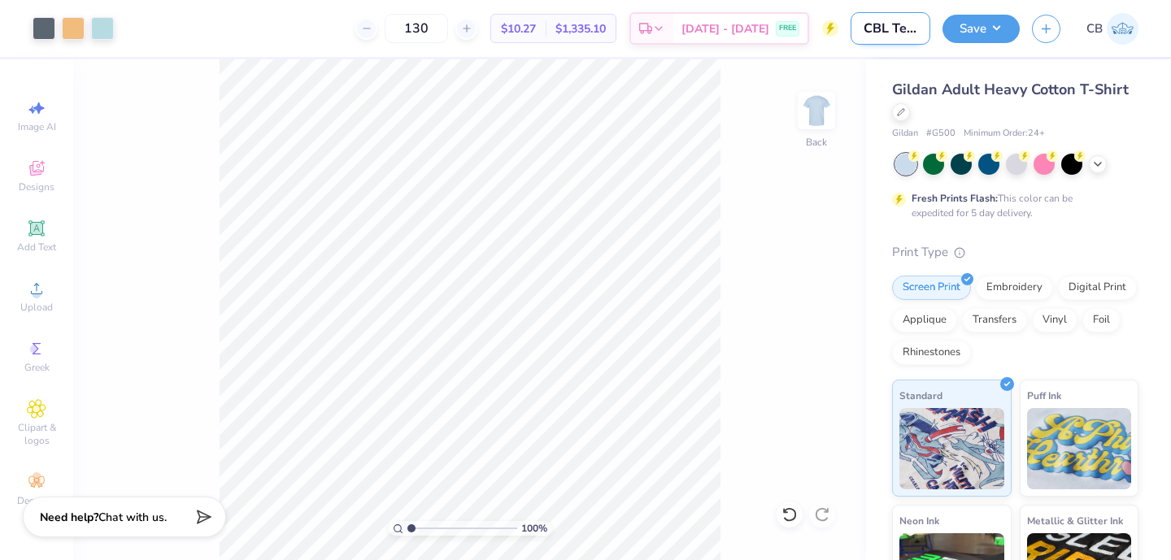
click at [865, 29] on input "CBL Tees" at bounding box center [891, 28] width 80 height 33
drag, startPoint x: 893, startPoint y: 29, endPoint x: 983, endPoint y: 41, distance: 91.0
click at [984, 41] on div "Art colors 130 $10.27 Per Item $1,335.10 Total Est. Delivery [DATE] - [DATE] FR…" at bounding box center [585, 28] width 1171 height 57
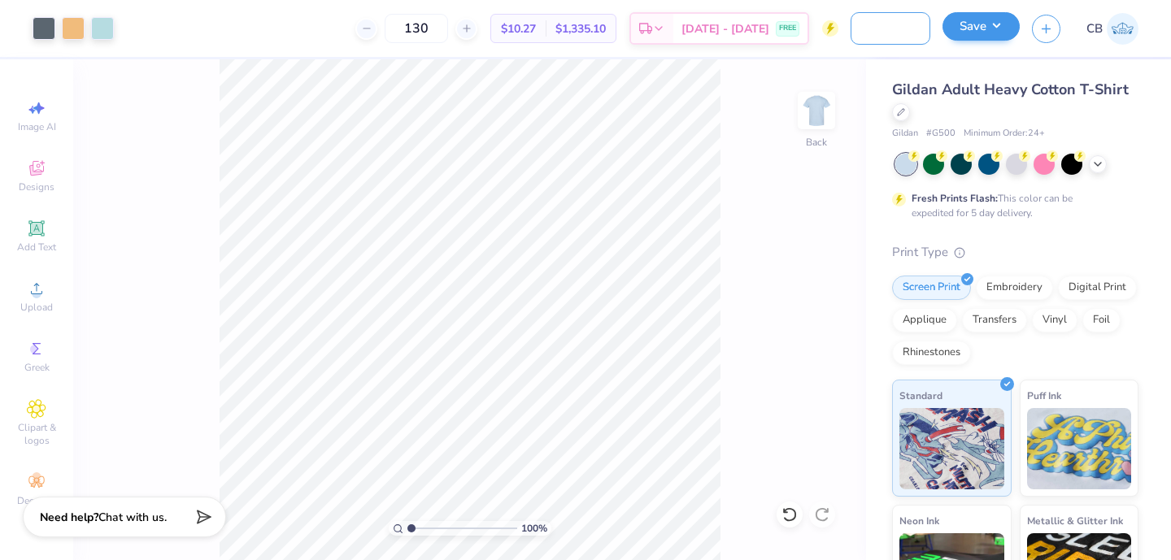
type input "CBL Building Tee"
click at [981, 30] on button "Save" at bounding box center [981, 26] width 77 height 28
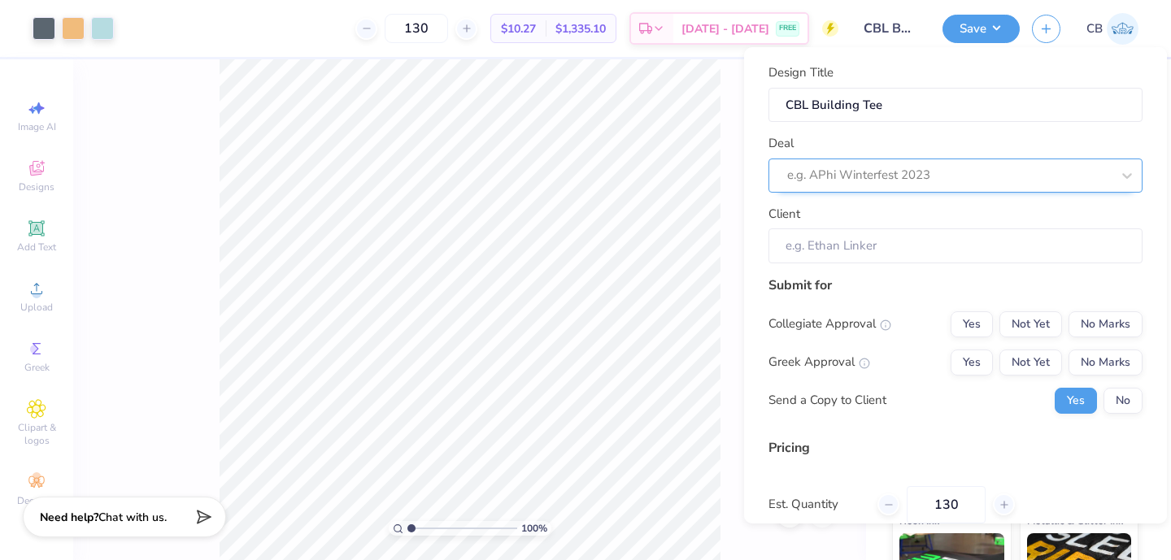
click at [905, 171] on div at bounding box center [949, 175] width 324 height 22
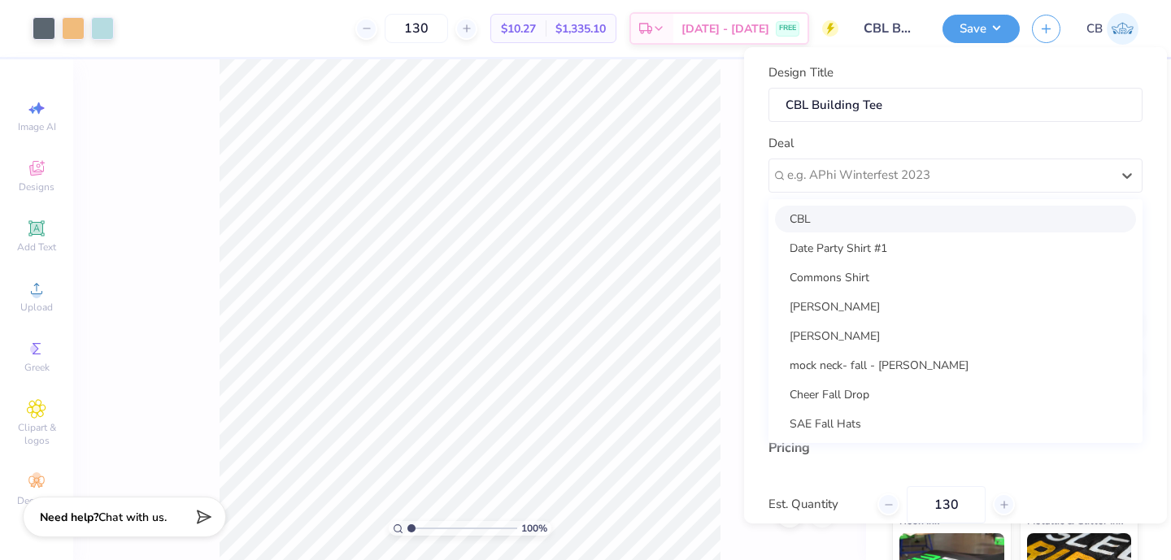
click at [891, 212] on div "CBL" at bounding box center [955, 219] width 361 height 27
type input "[PERSON_NAME]"
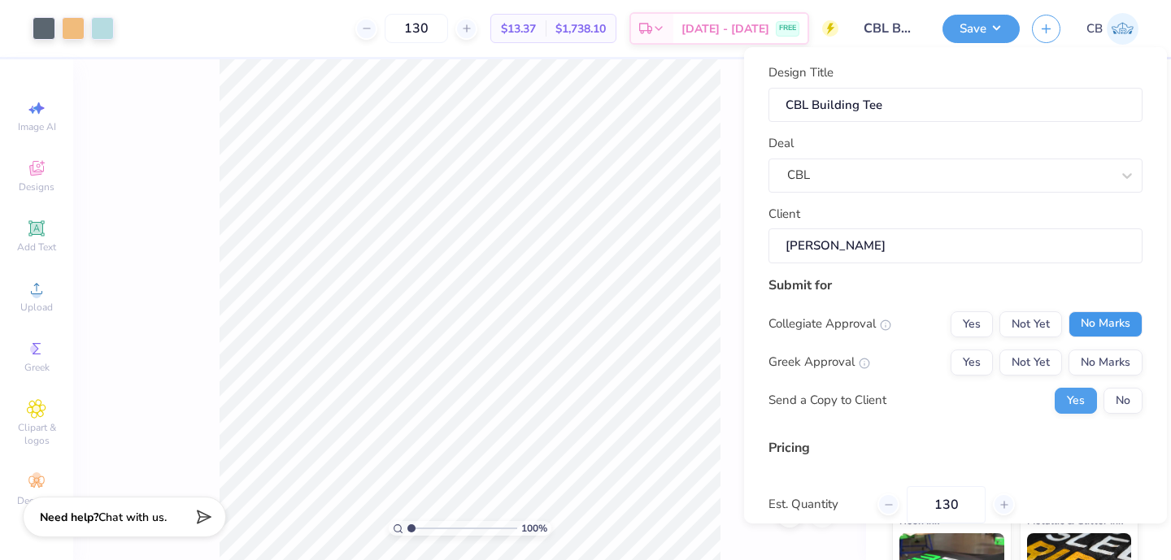
click at [1118, 317] on button "No Marks" at bounding box center [1106, 324] width 74 height 26
click at [1117, 359] on button "No Marks" at bounding box center [1106, 363] width 74 height 26
click at [1114, 398] on button "No" at bounding box center [1123, 401] width 39 height 26
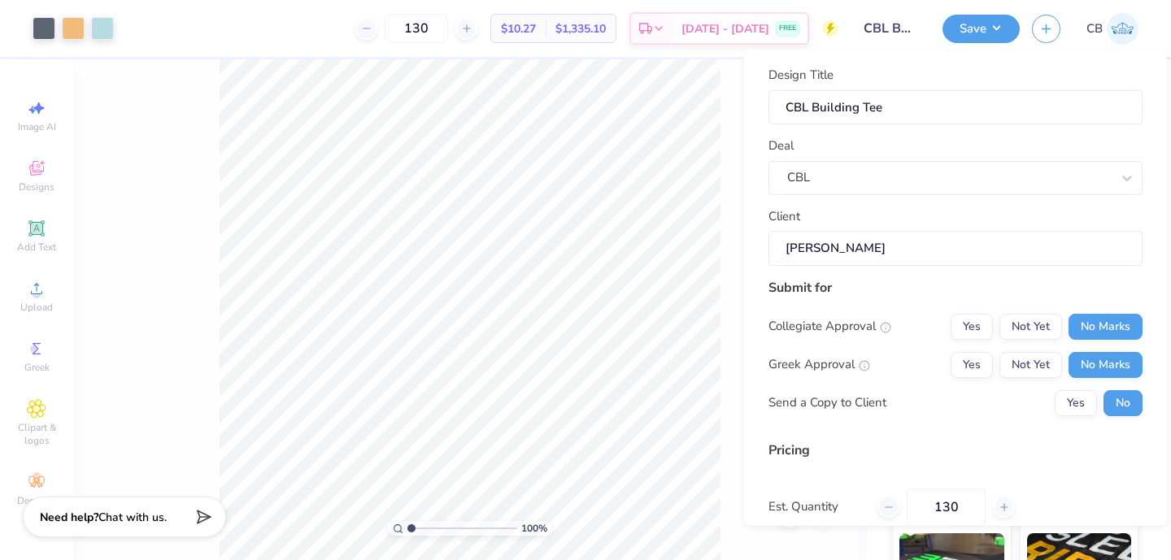
scroll to position [144, 0]
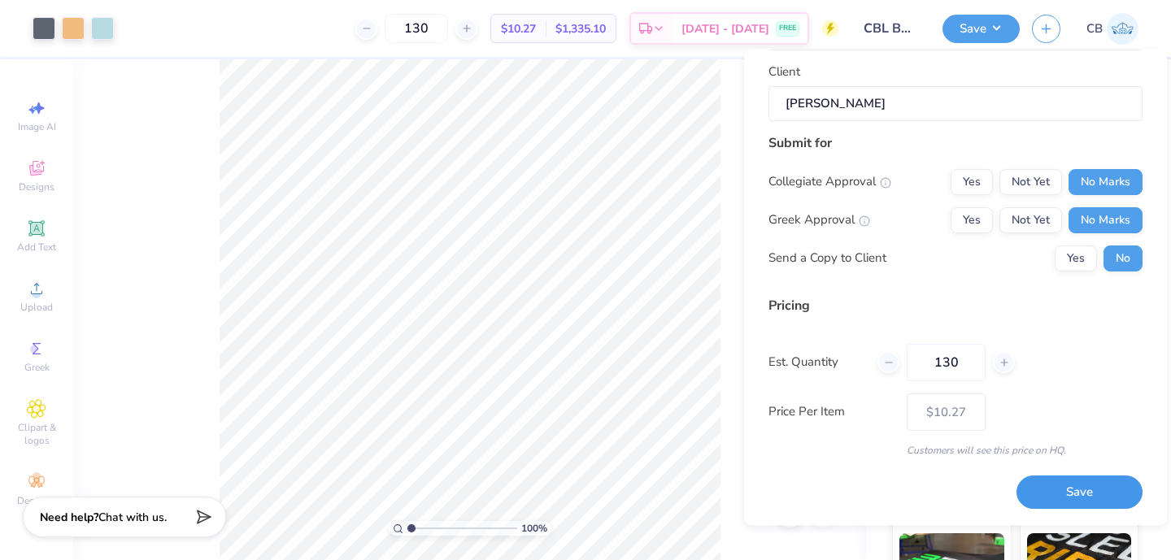
click at [1052, 492] on button "Save" at bounding box center [1080, 493] width 126 height 33
type input "$10.27"
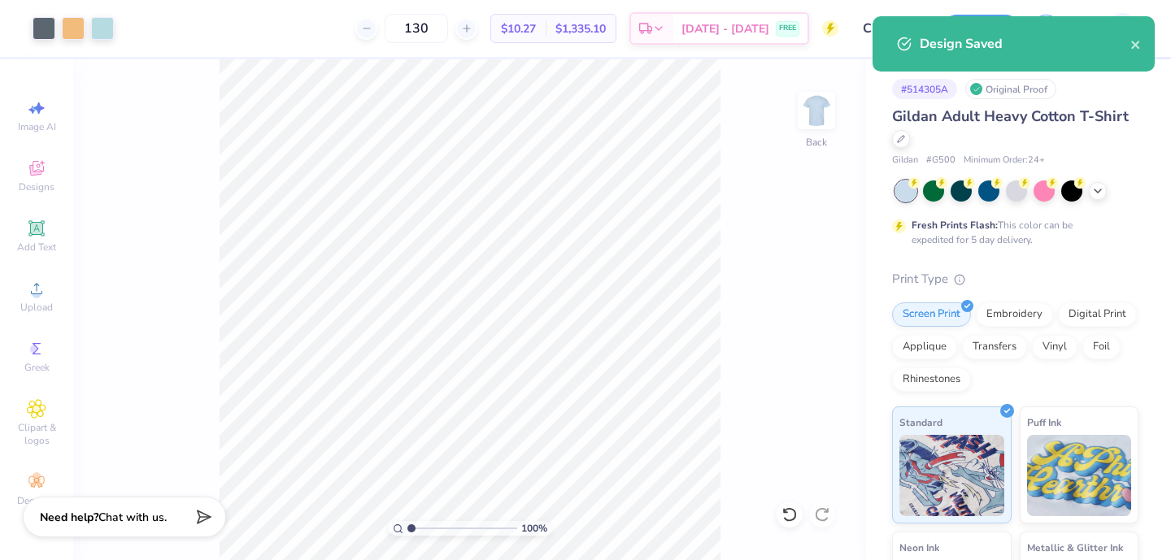
click at [1143, 46] on div "Design Saved" at bounding box center [1014, 43] width 282 height 55
click at [1136, 46] on icon "close" at bounding box center [1135, 45] width 8 height 8
